Goal: Task Accomplishment & Management: Manage account settings

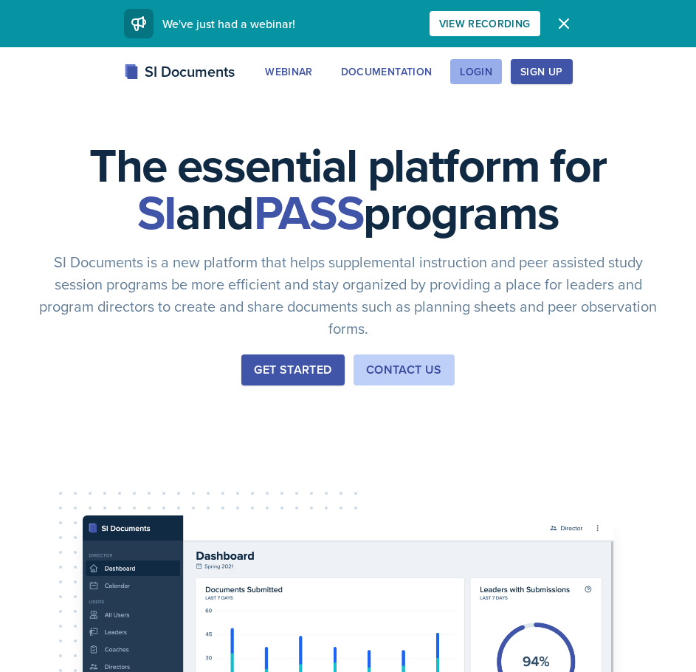
click at [498, 66] on button "Login" at bounding box center [477, 71] width 52 height 25
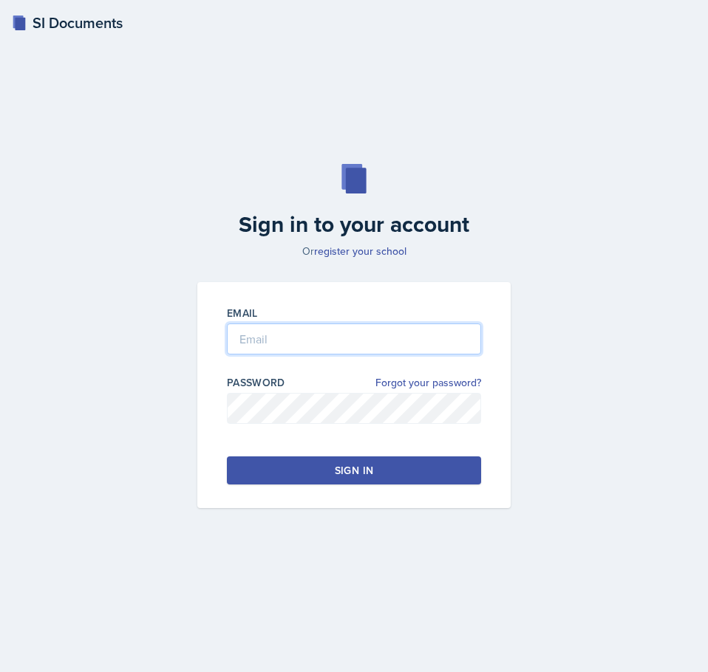
click at [289, 344] on input "email" at bounding box center [354, 339] width 254 height 31
type input "[EMAIL_ADDRESS][DOMAIN_NAME]"
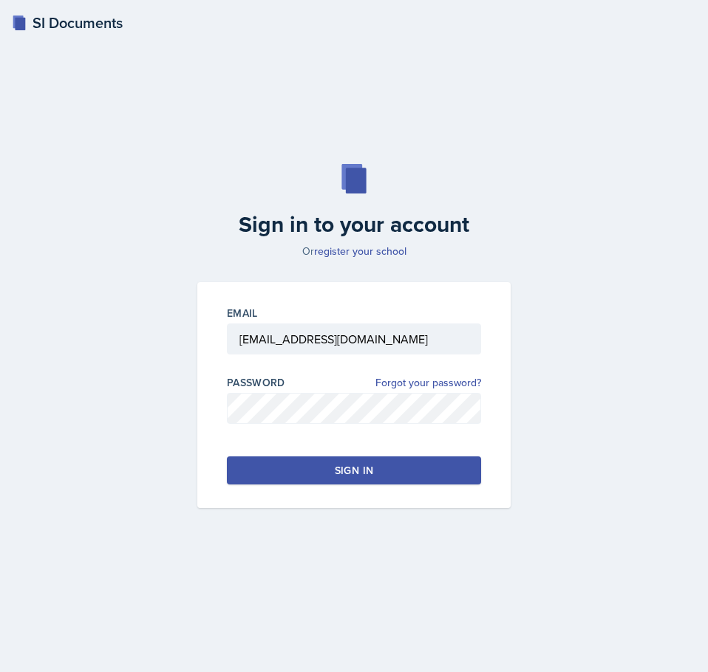
click at [286, 425] on div at bounding box center [354, 431] width 254 height 15
click at [261, 472] on button "Sign in" at bounding box center [354, 470] width 254 height 28
